Goal: Find specific page/section: Find specific page/section

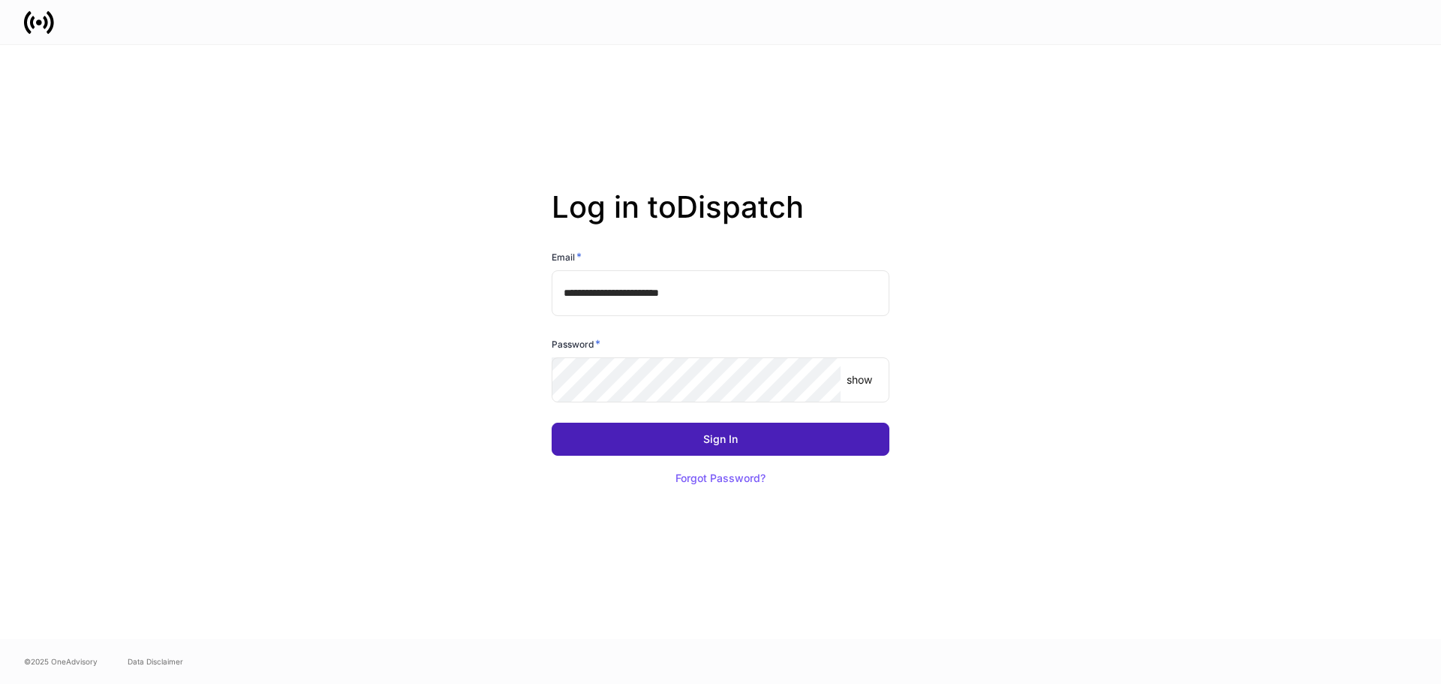
click at [744, 434] on button "Sign In" at bounding box center [720, 438] width 338 height 33
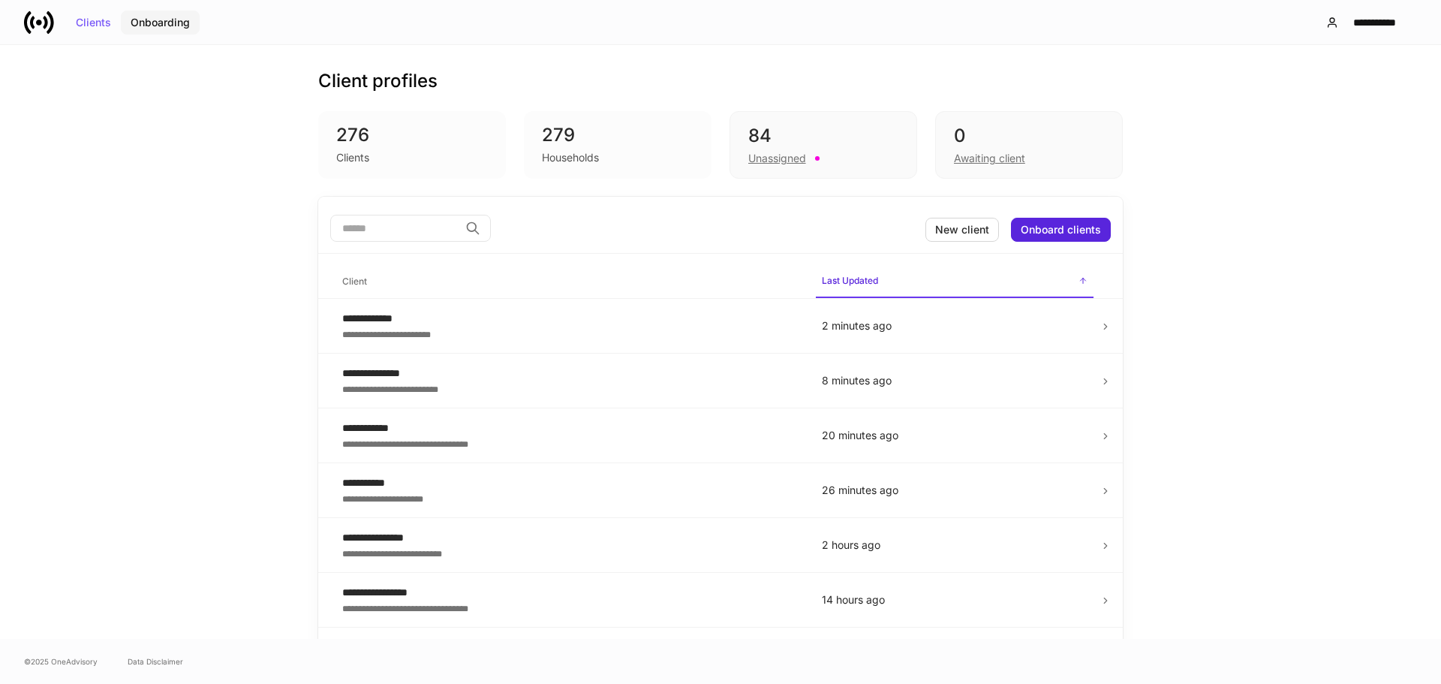
click at [176, 26] on div "Onboarding" at bounding box center [160, 22] width 59 height 11
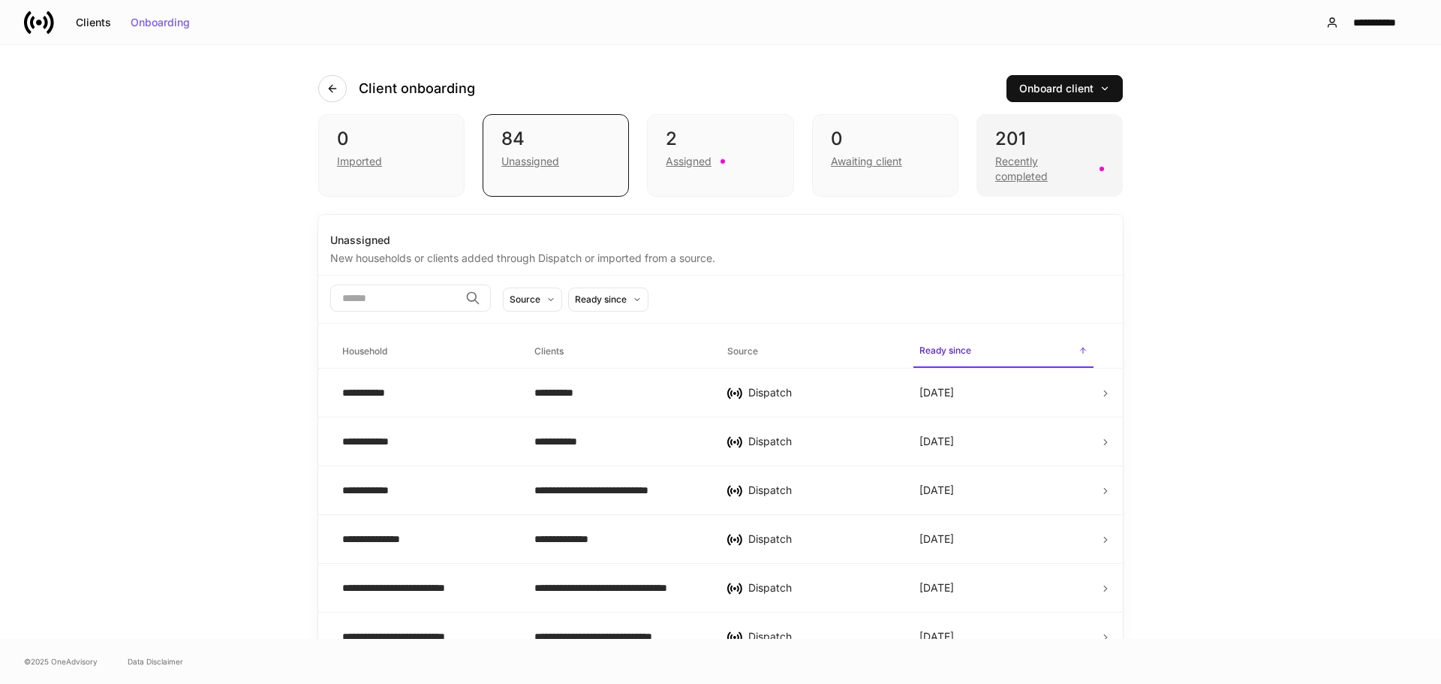
click at [1002, 165] on div "Recently completed" at bounding box center [1042, 169] width 95 height 30
